Goal: Task Accomplishment & Management: Use online tool/utility

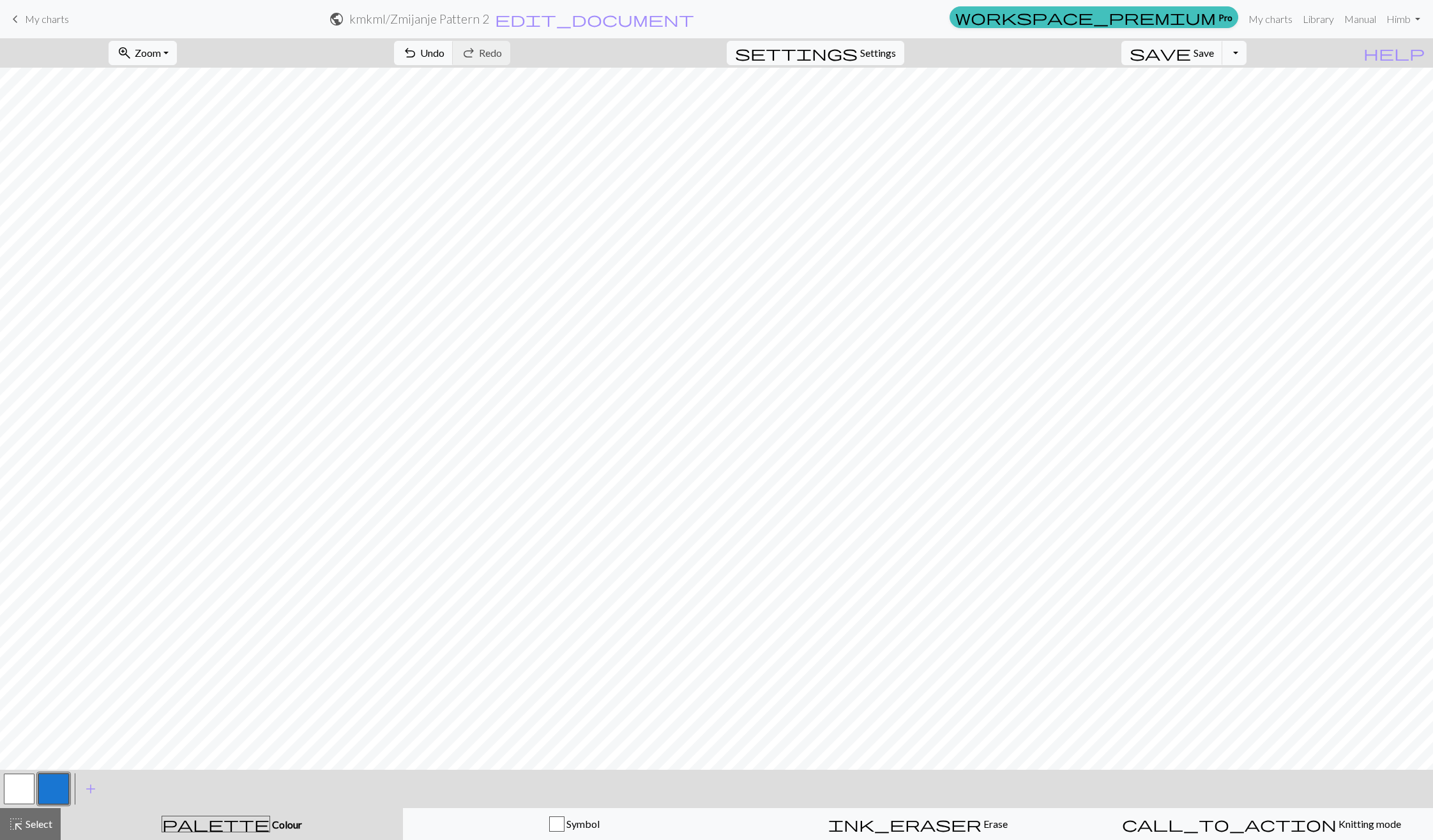
click at [37, 795] on div at bounding box center [53, 788] width 34 height 34
click at [51, 797] on button "button" at bounding box center [53, 789] width 30 height 30
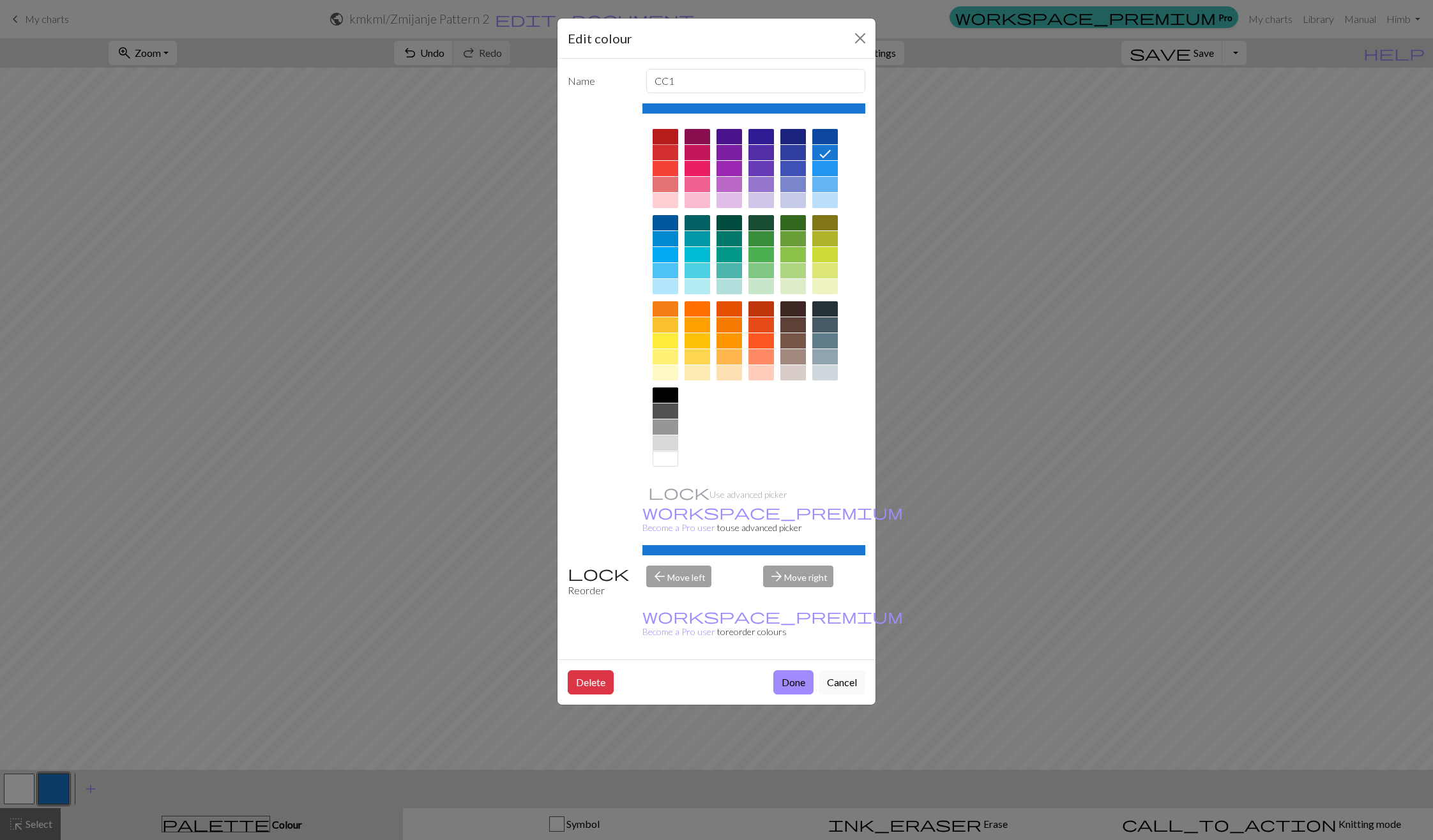
click at [667, 142] on div at bounding box center [666, 136] width 26 height 15
click at [795, 660] on div "Delete Done Cancel" at bounding box center [716, 682] width 318 height 46
click at [786, 670] on button "Done" at bounding box center [793, 682] width 40 height 24
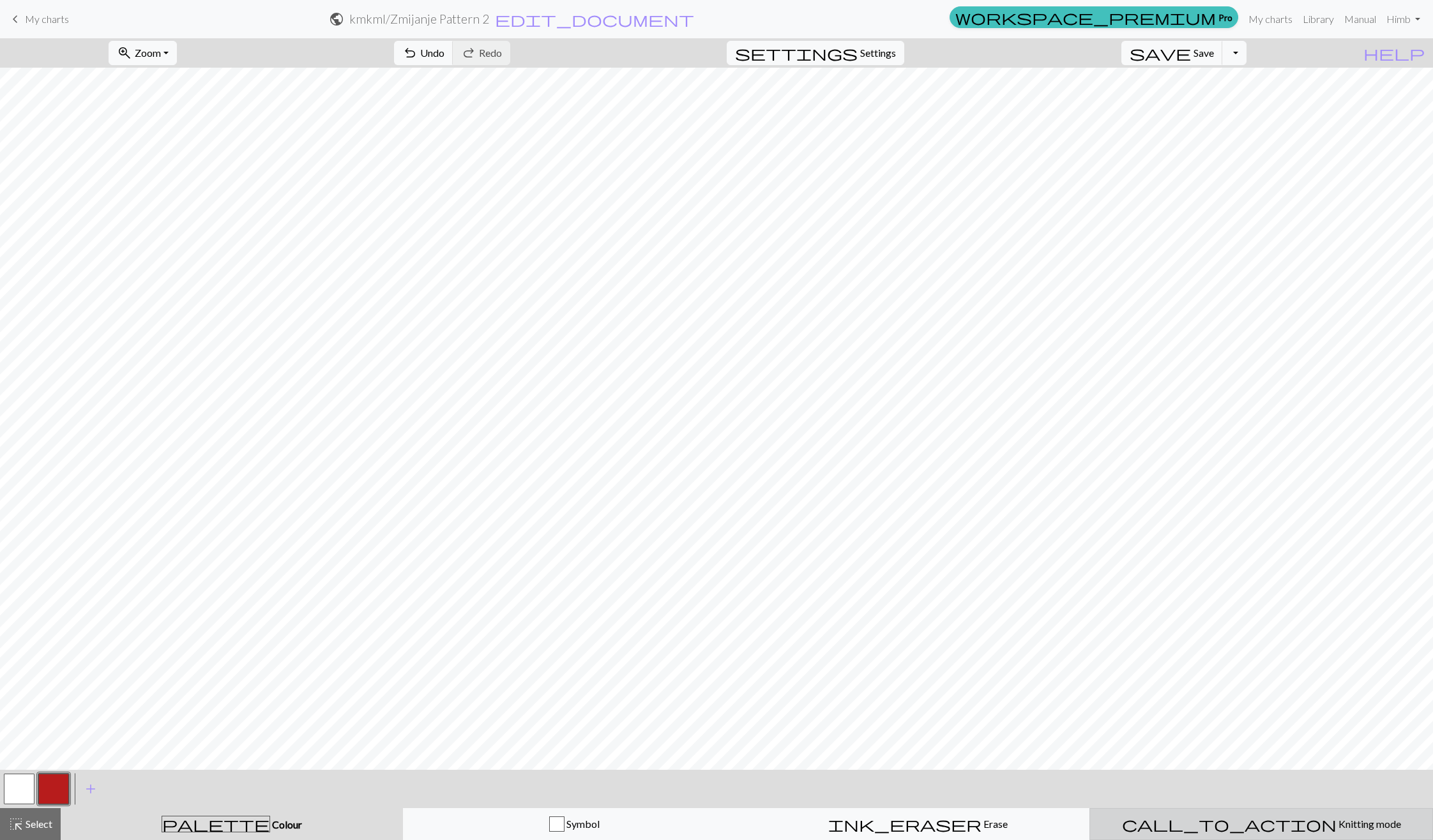
click at [1336, 821] on span "Knitting mode" at bounding box center [1368, 824] width 65 height 12
